Goal: Find specific page/section: Find specific page/section

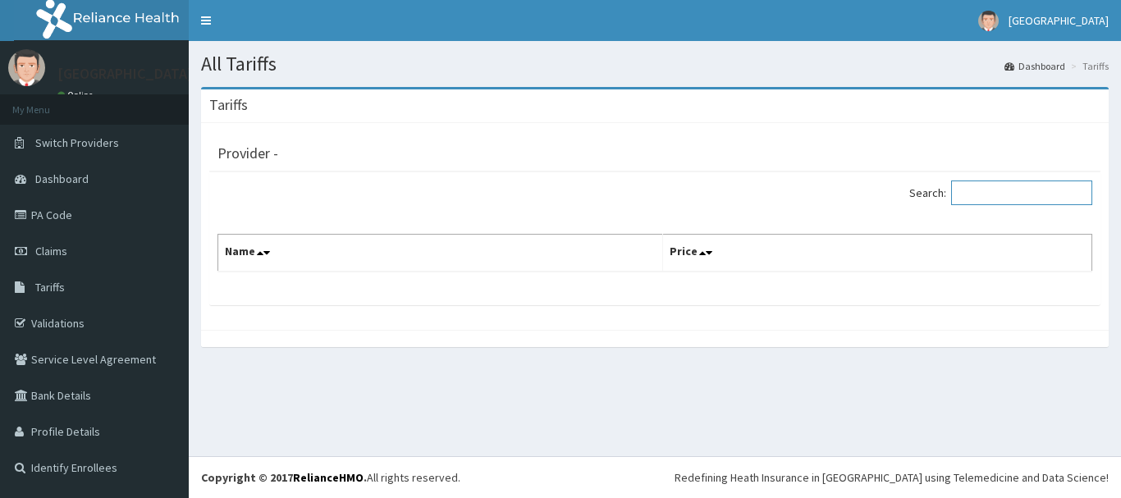
click at [1021, 190] on input "Search:" at bounding box center [1021, 192] width 141 height 25
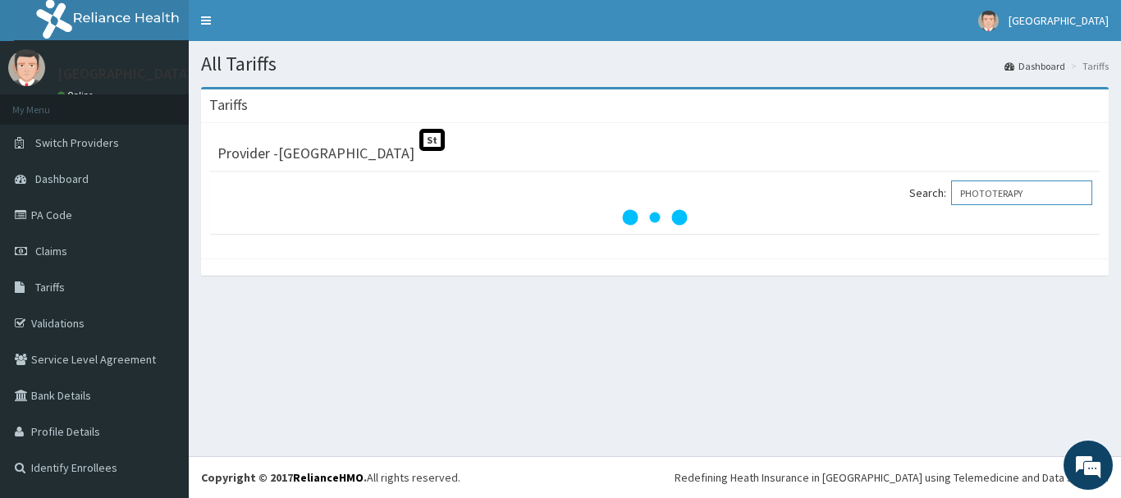
click at [1007, 192] on input "PHOTOTERAPY" at bounding box center [1021, 192] width 141 height 25
click at [1049, 191] on input "[MEDICAL_DATA]" at bounding box center [1021, 192] width 141 height 25
type input "P"
click at [670, 416] on div "All Tariffs Dashboard Tariffs Tariffs Provider - Geo Medical Centre St Search: …" at bounding box center [655, 248] width 932 height 415
click at [1041, 193] on input "BILLIRUBIN" at bounding box center [1021, 192] width 141 height 25
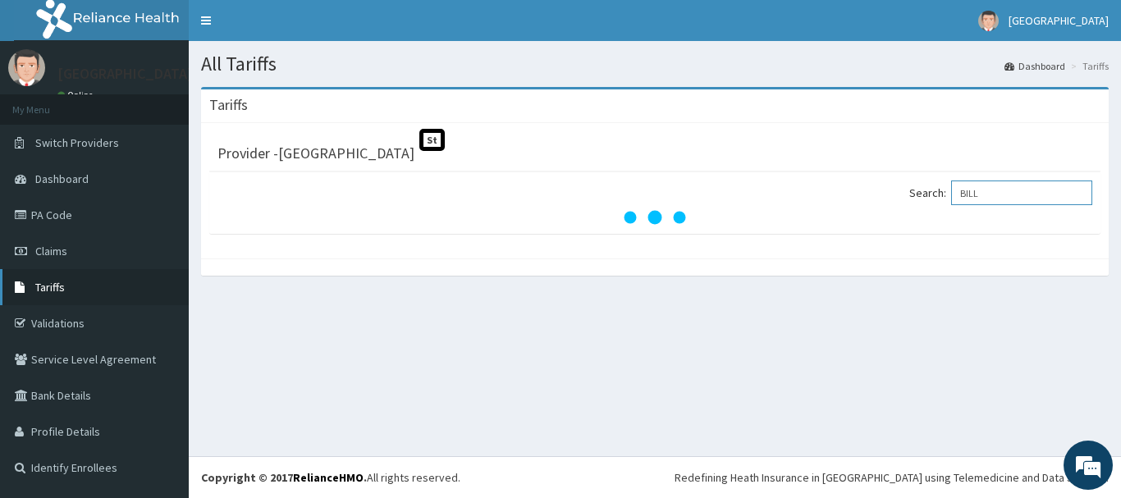
type input "BILL"
click at [119, 281] on link "Tariffs" at bounding box center [94, 287] width 189 height 36
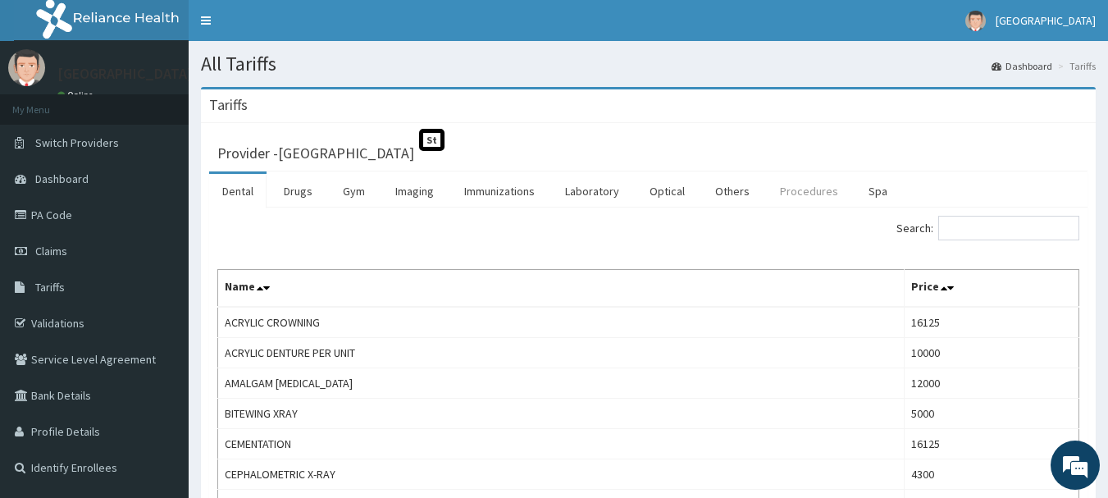
click at [806, 196] on link "Procedures" at bounding box center [809, 191] width 84 height 34
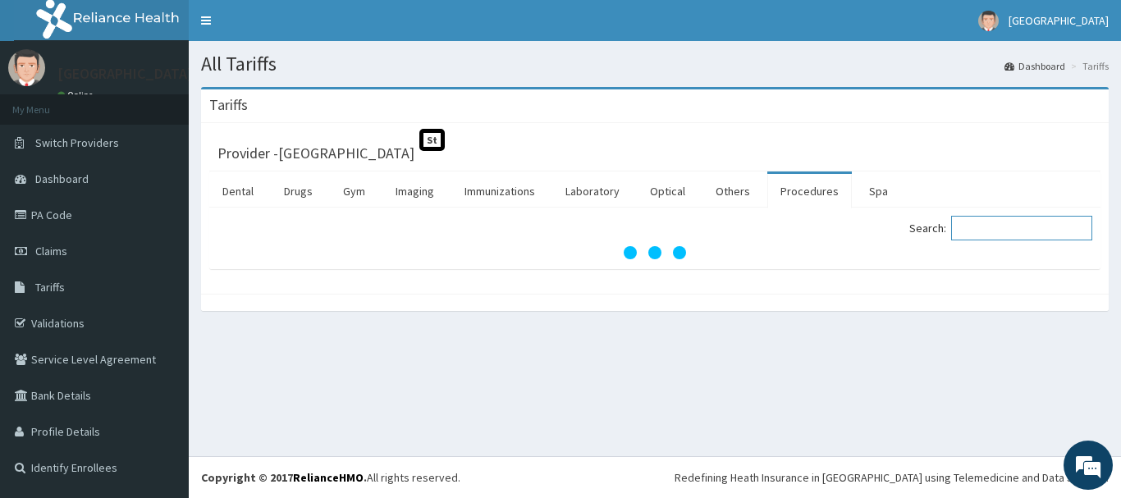
click at [1026, 231] on input "Search:" at bounding box center [1021, 228] width 141 height 25
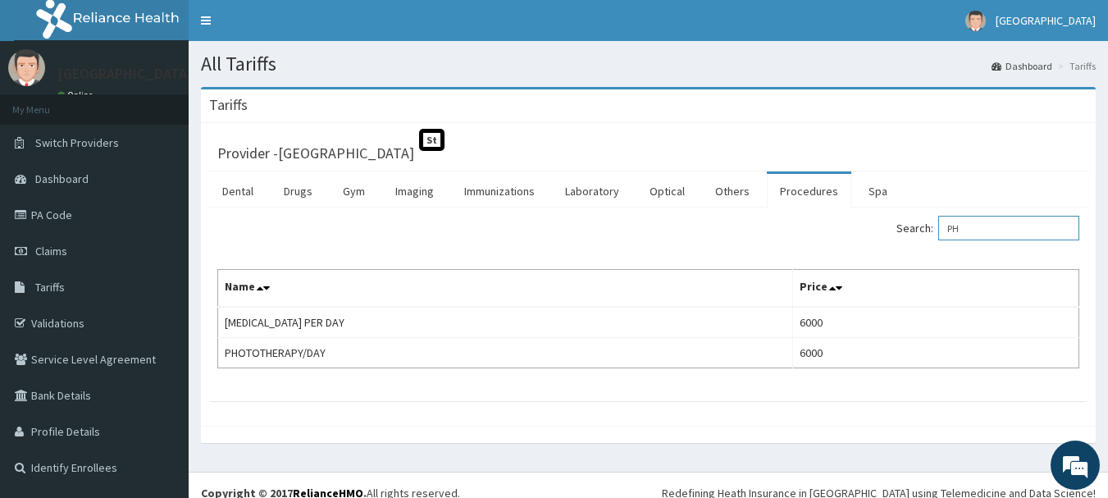
type input "P"
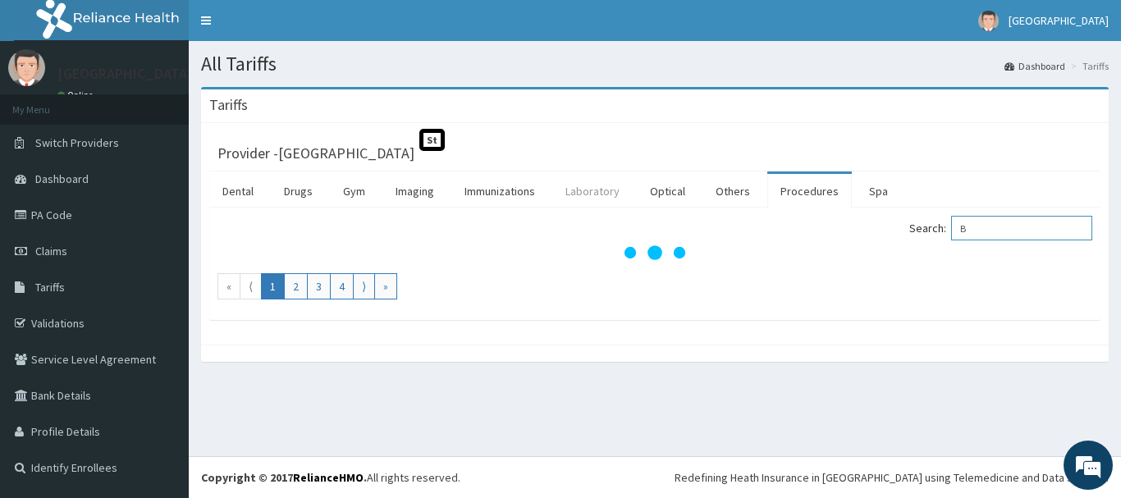
type input "B"
click at [574, 190] on link "Laboratory" at bounding box center [592, 191] width 80 height 34
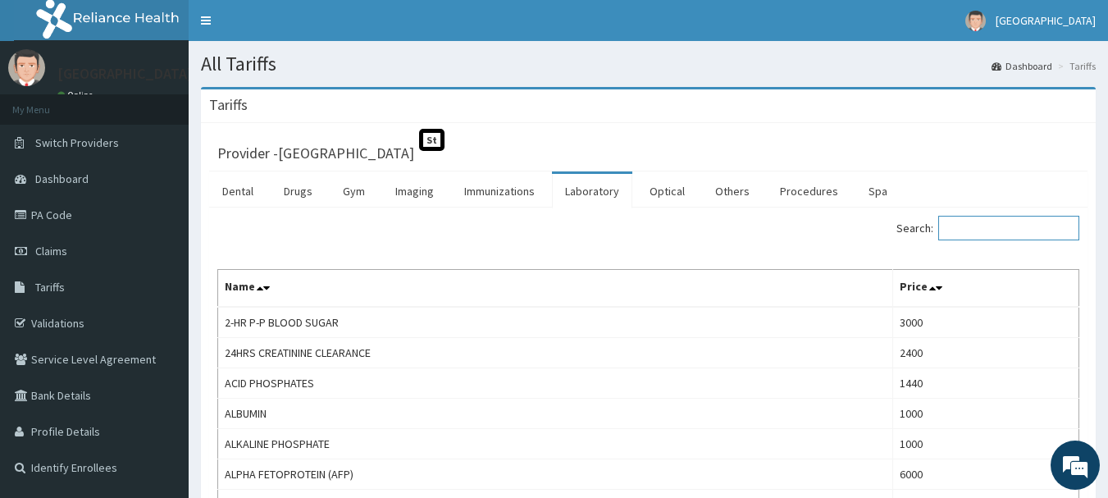
click at [975, 234] on input "Search:" at bounding box center [1009, 228] width 141 height 25
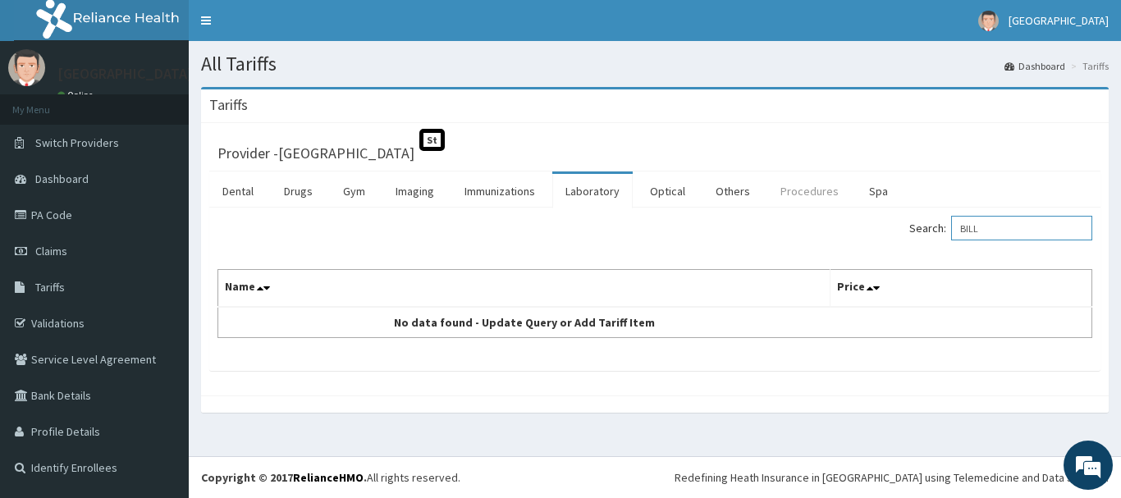
type input "BILL"
click at [797, 188] on link "Procedures" at bounding box center [809, 191] width 84 height 34
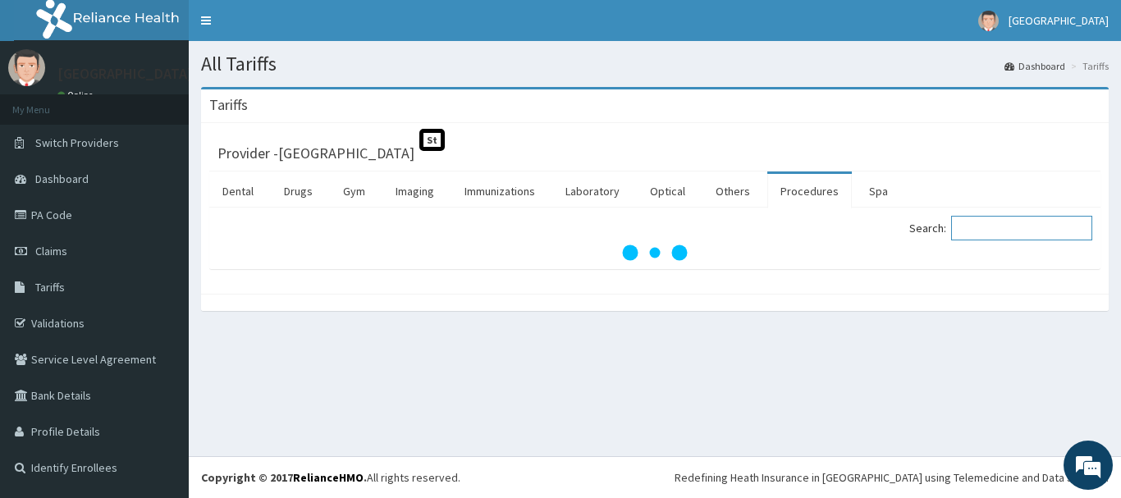
click at [985, 235] on input "Search:" at bounding box center [1021, 228] width 141 height 25
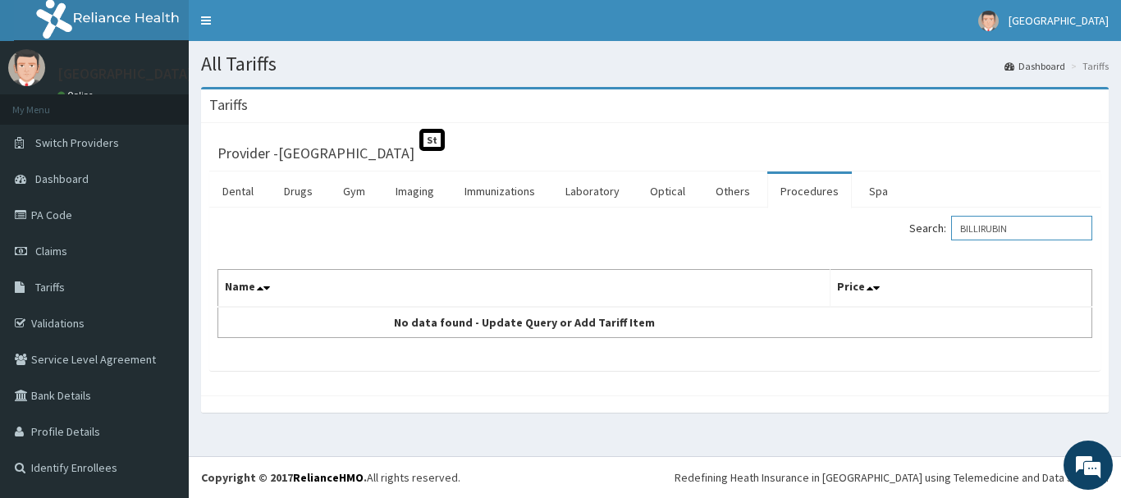
click at [990, 229] on input "BILLIRUBIN" at bounding box center [1021, 228] width 141 height 25
type input "BILIRUBIN"
click at [584, 195] on link "Laboratory" at bounding box center [592, 191] width 80 height 34
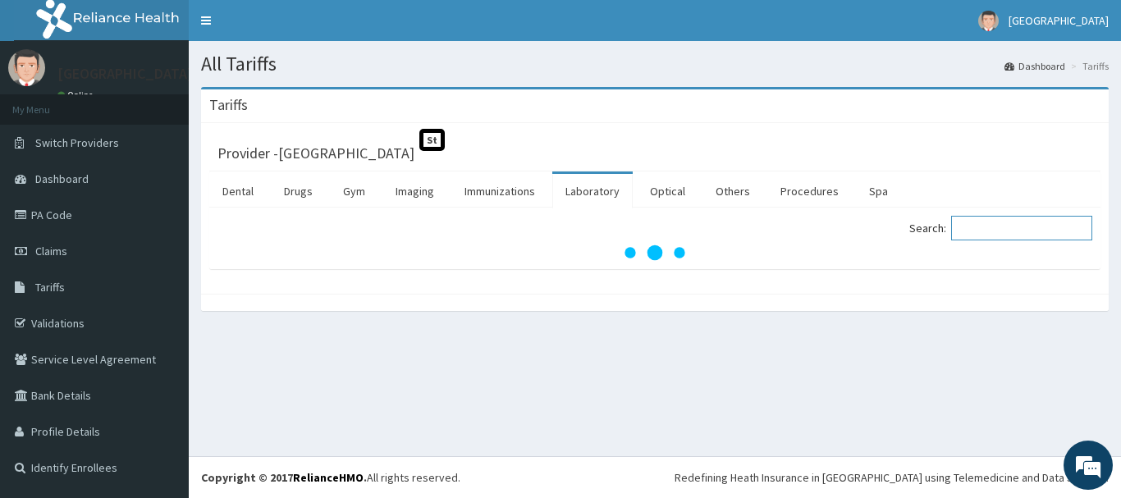
click at [972, 232] on input "Search:" at bounding box center [1021, 228] width 141 height 25
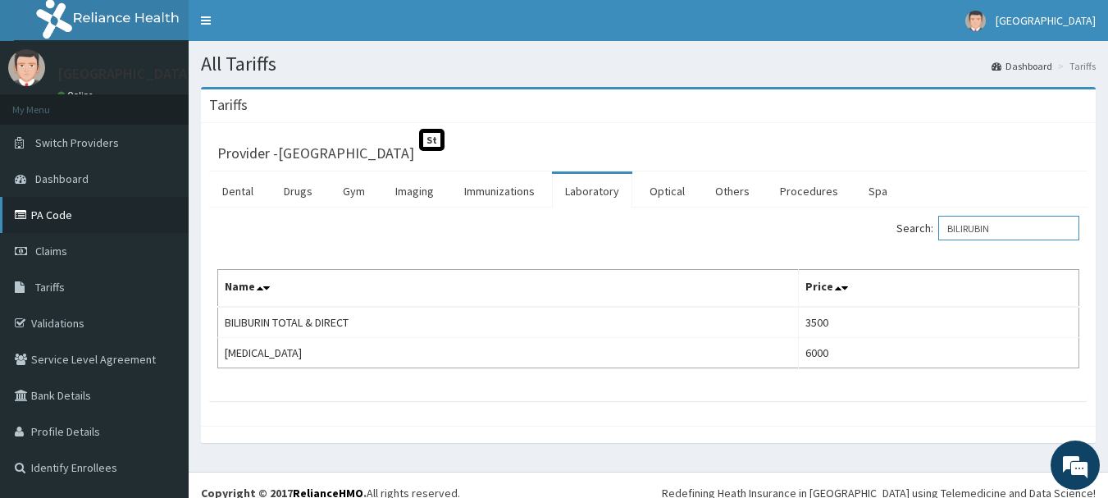
type input "BILIRUBIN"
click at [96, 224] on link "PA Code" at bounding box center [94, 215] width 189 height 36
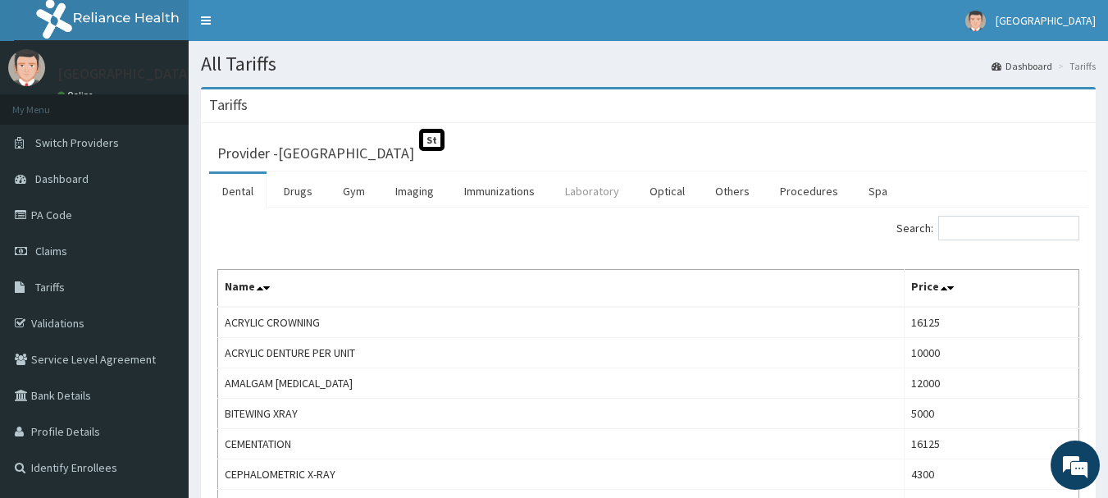
click at [589, 194] on link "Laboratory" at bounding box center [592, 191] width 80 height 34
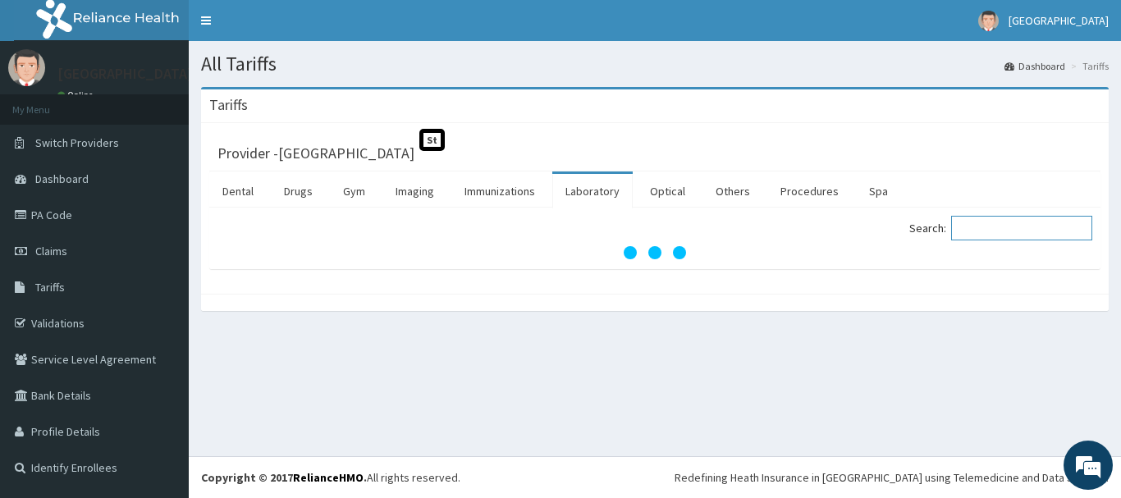
click at [1003, 222] on input "Search:" at bounding box center [1021, 228] width 141 height 25
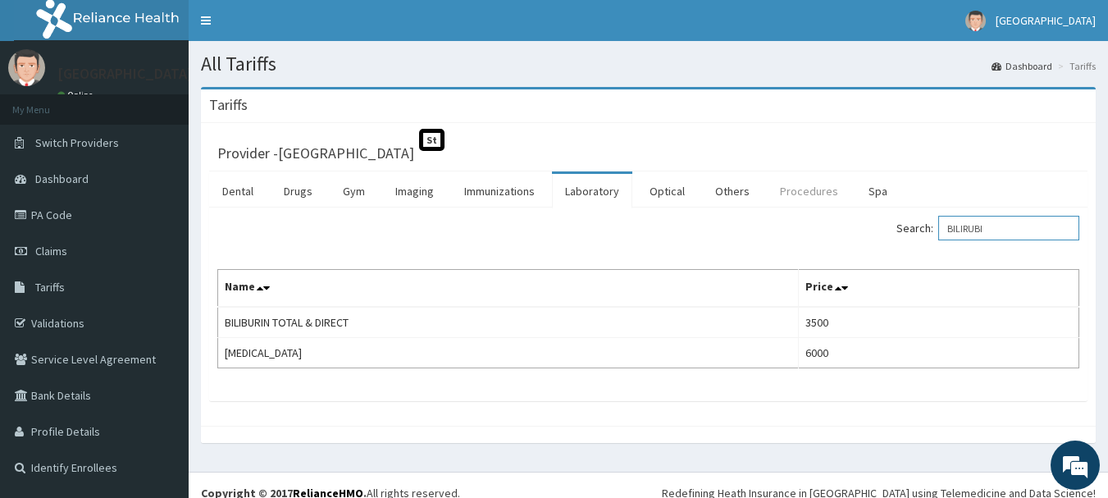
type input "BILIRUBI"
click at [805, 192] on link "Procedures" at bounding box center [809, 191] width 84 height 34
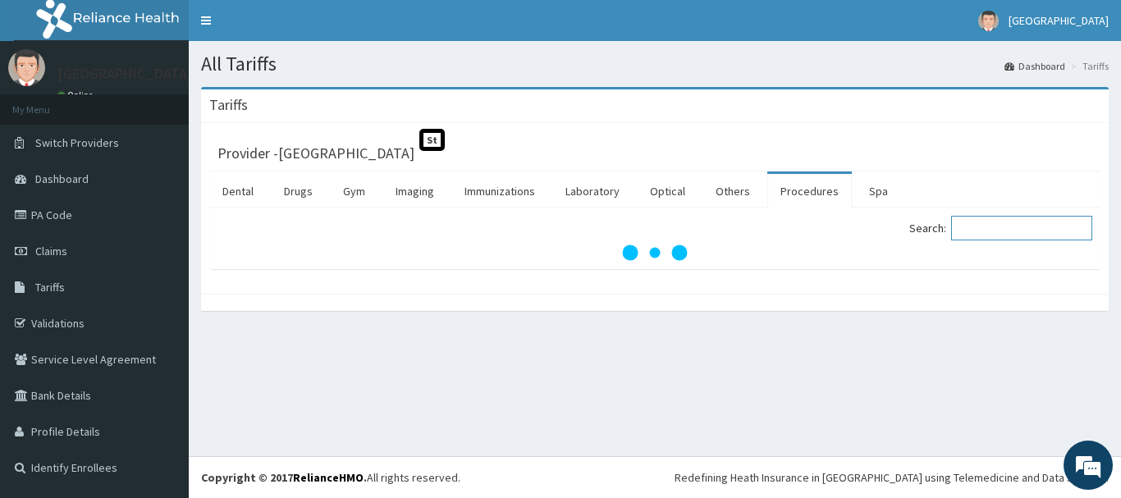
click at [974, 231] on input "Search:" at bounding box center [1021, 228] width 141 height 25
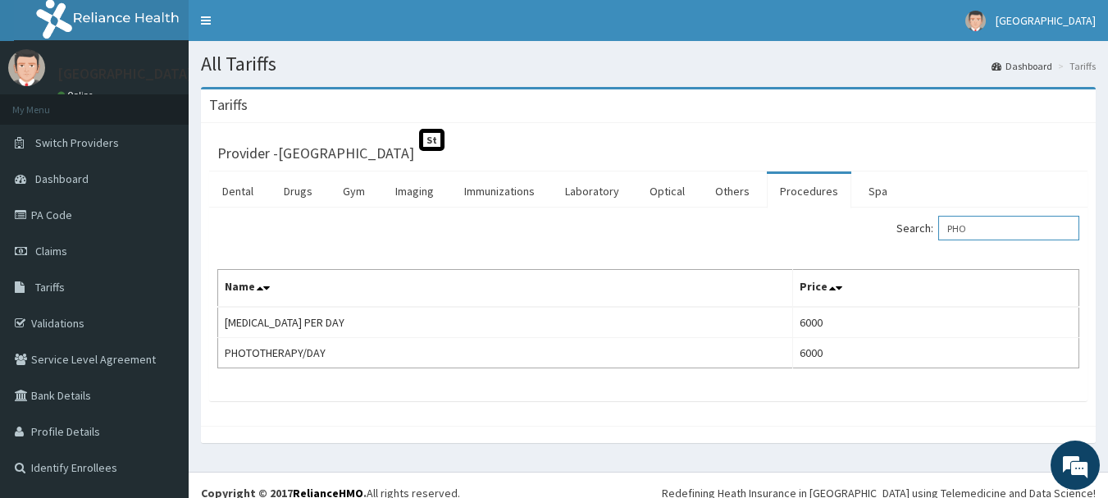
type input "PHO"
